Goal: Navigation & Orientation: Find specific page/section

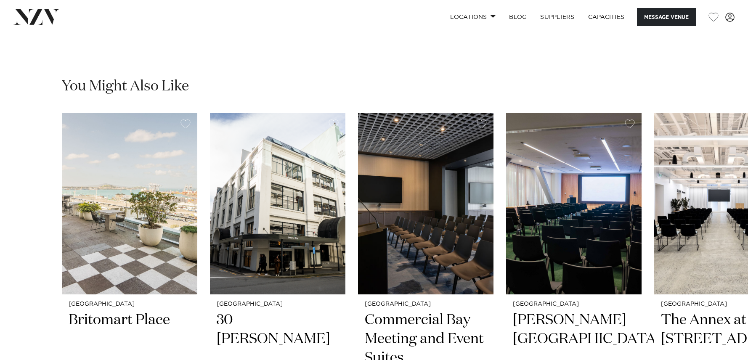
scroll to position [1303, 0]
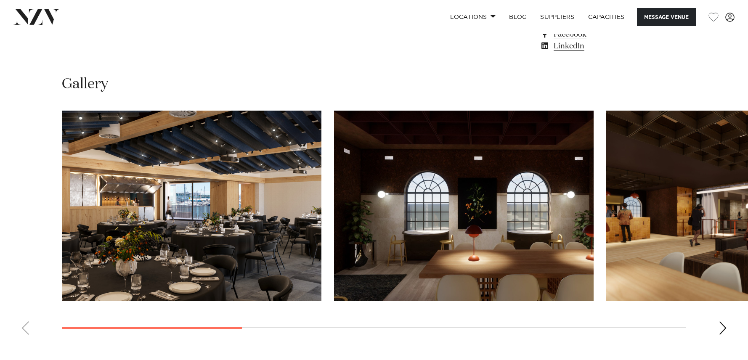
scroll to position [805, 0]
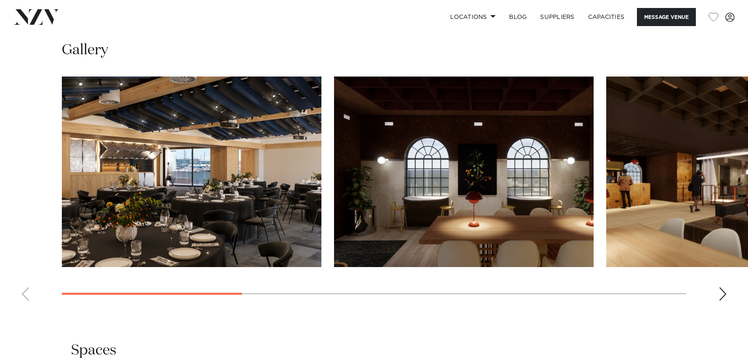
click at [219, 177] on img "1 / 8" at bounding box center [192, 172] width 260 height 191
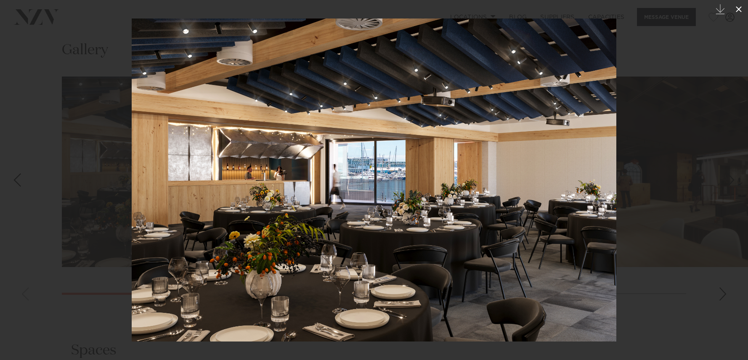
click at [739, 8] on icon at bounding box center [739, 9] width 10 height 10
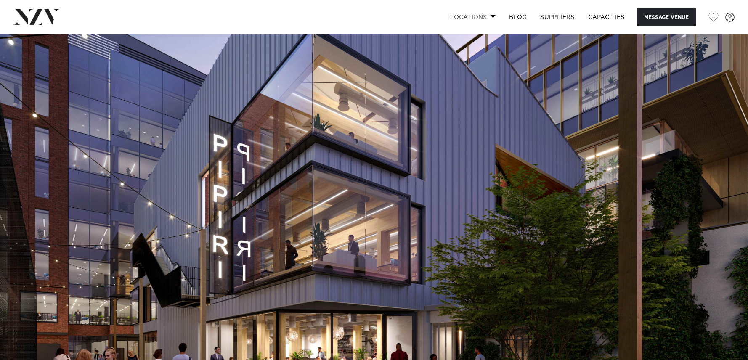
click at [484, 16] on link "Locations" at bounding box center [473, 17] width 59 height 18
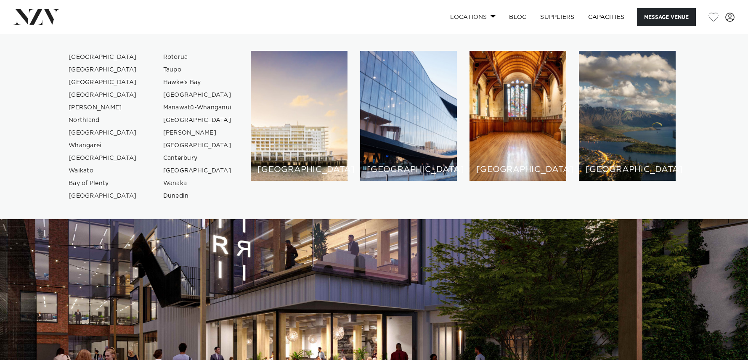
click at [484, 16] on link "Locations" at bounding box center [473, 17] width 59 height 18
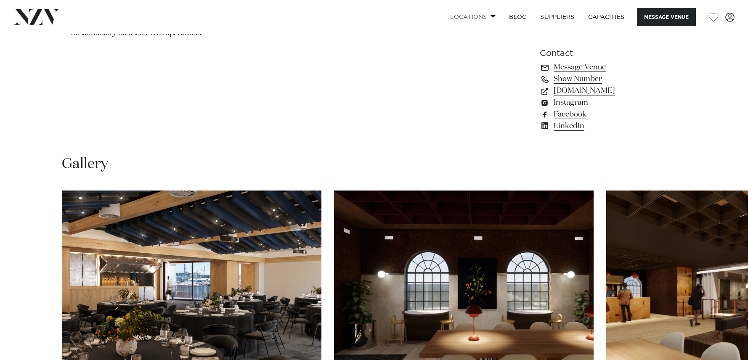
scroll to position [727, 0]
